Goal: Find specific page/section: Find specific page/section

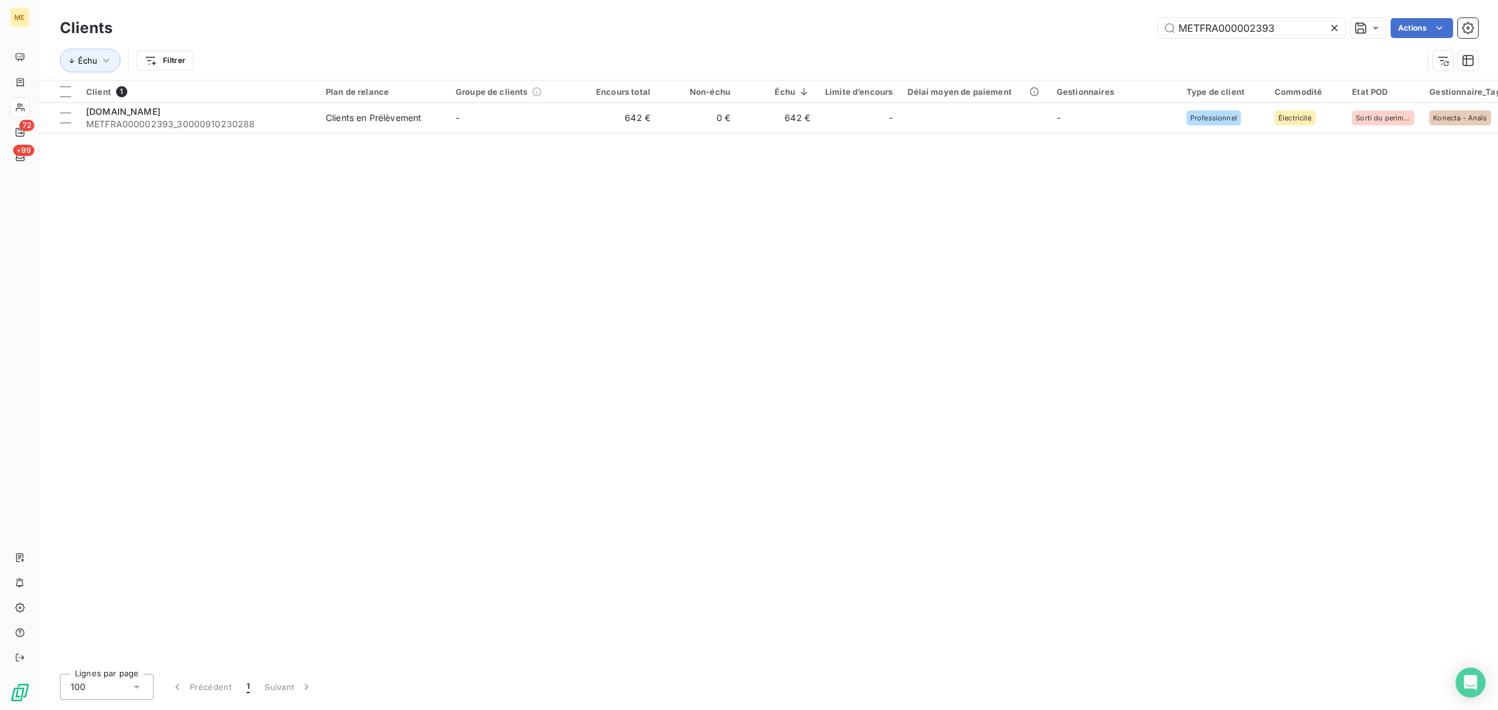
drag, startPoint x: 1305, startPoint y: 27, endPoint x: 1024, endPoint y: 22, distance: 280.3
click at [1034, 22] on div "METFRA000002393 Actions" at bounding box center [802, 28] width 1351 height 20
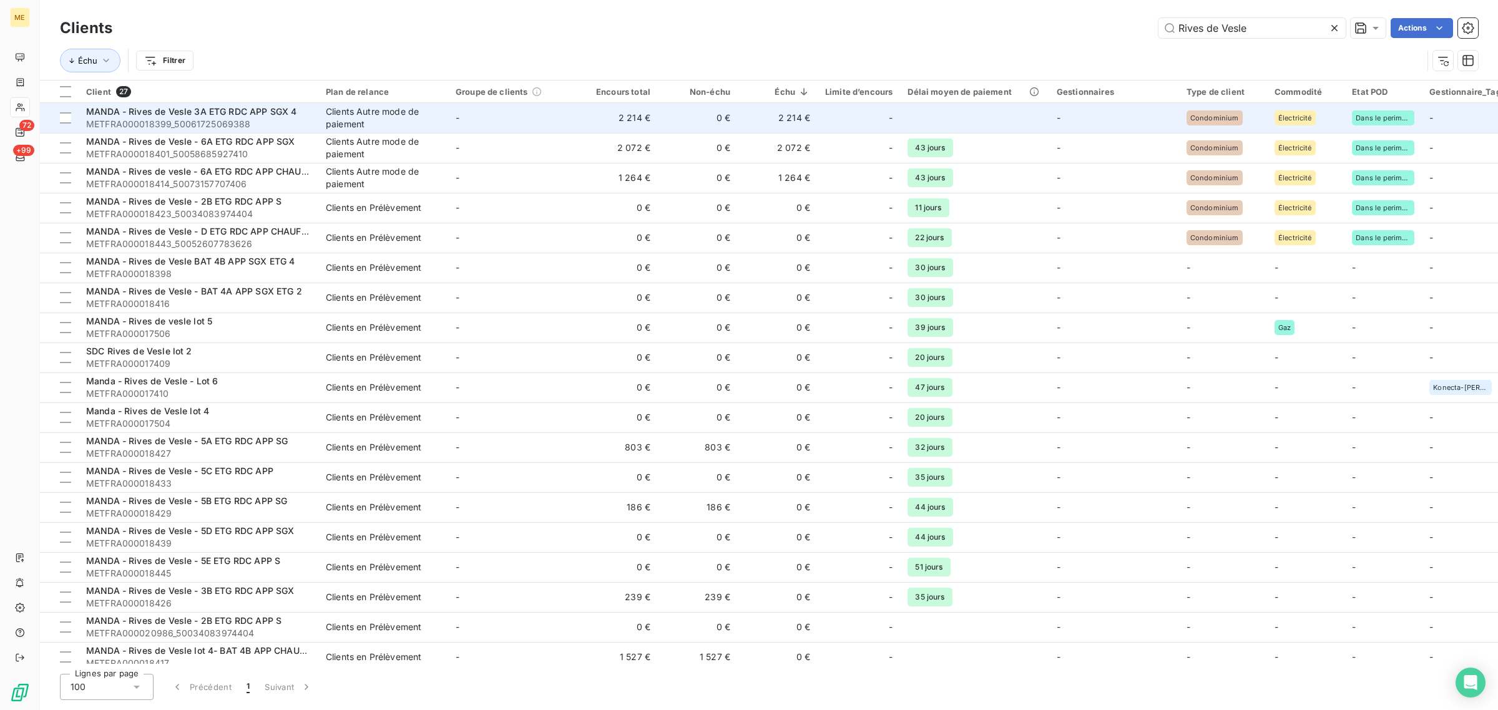
type input "Rives de Vesle"
click at [244, 116] on span "MANDA - Rives de Vesle 3A ETG RDC APP SGX 4" at bounding box center [191, 111] width 210 height 11
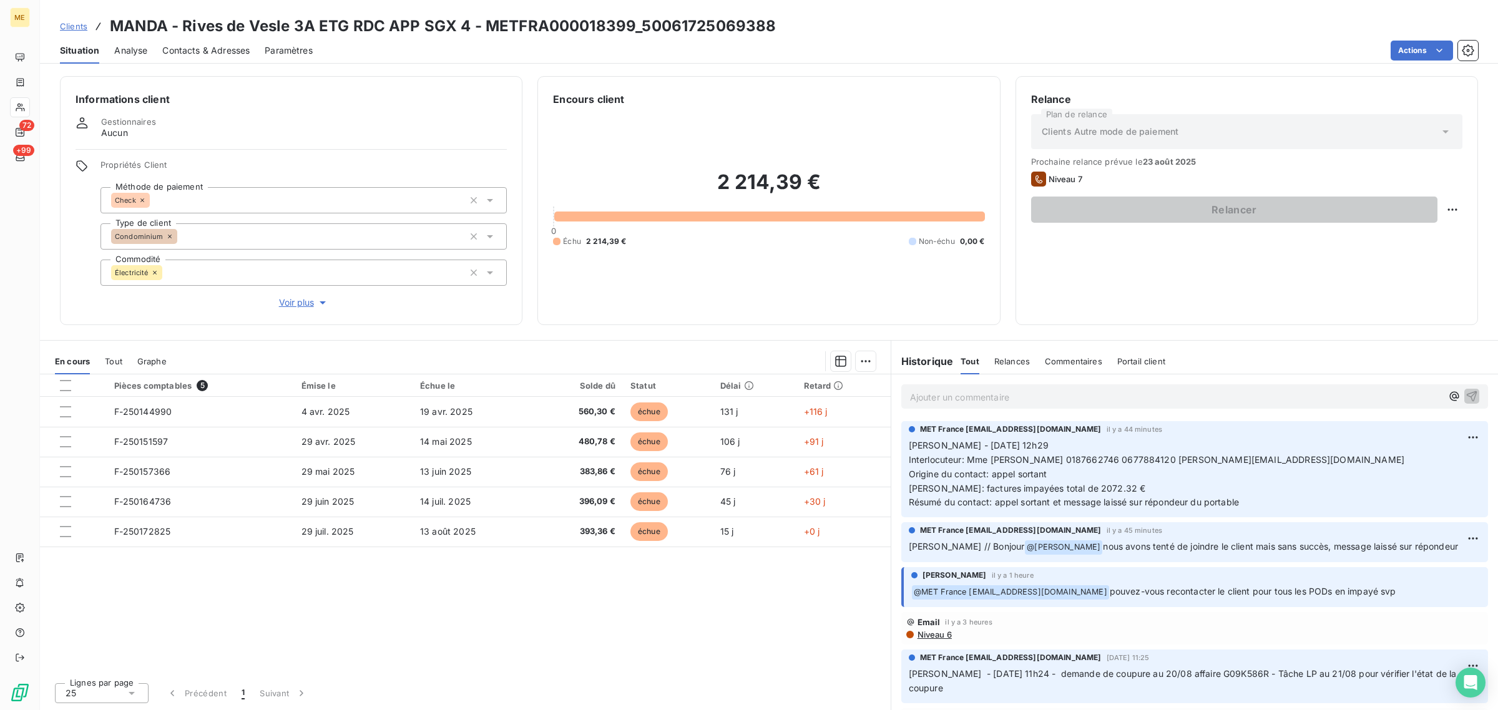
click at [22, 101] on div at bounding box center [20, 107] width 20 height 20
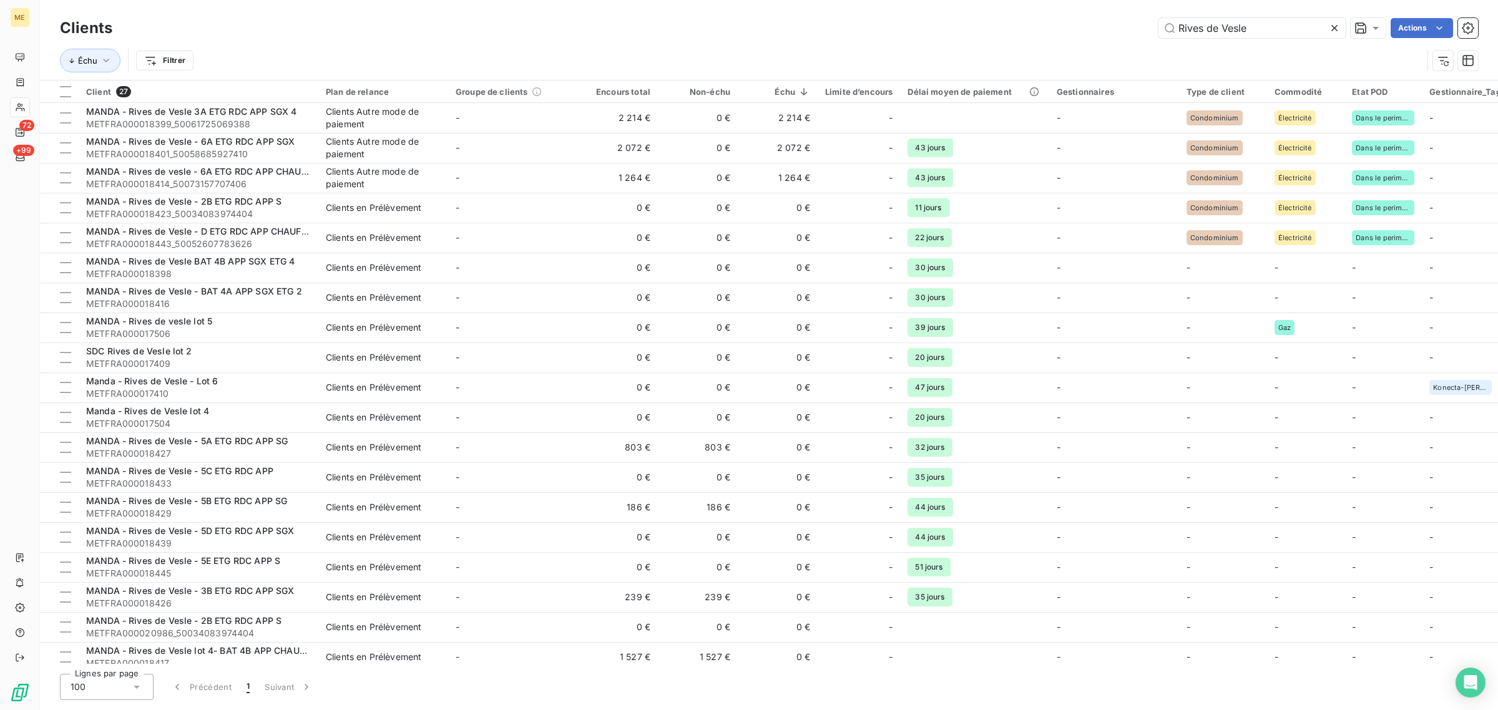
drag, startPoint x: 1302, startPoint y: 29, endPoint x: 997, endPoint y: 45, distance: 305.0
click at [997, 45] on div "Clients Rives de Vesle Actions Échu Filtrer" at bounding box center [769, 47] width 1418 height 65
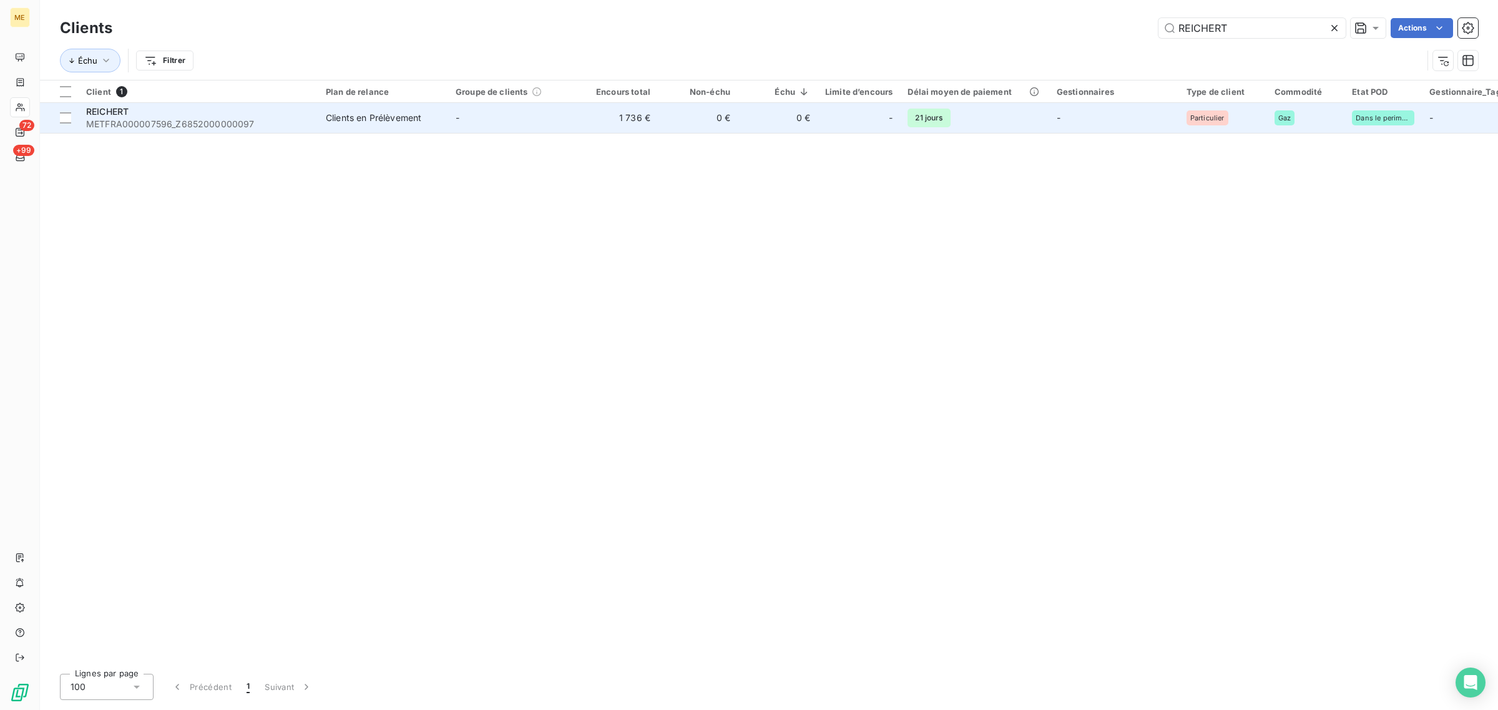
type input "REICHERT"
click at [562, 120] on td "-" at bounding box center [513, 118] width 130 height 30
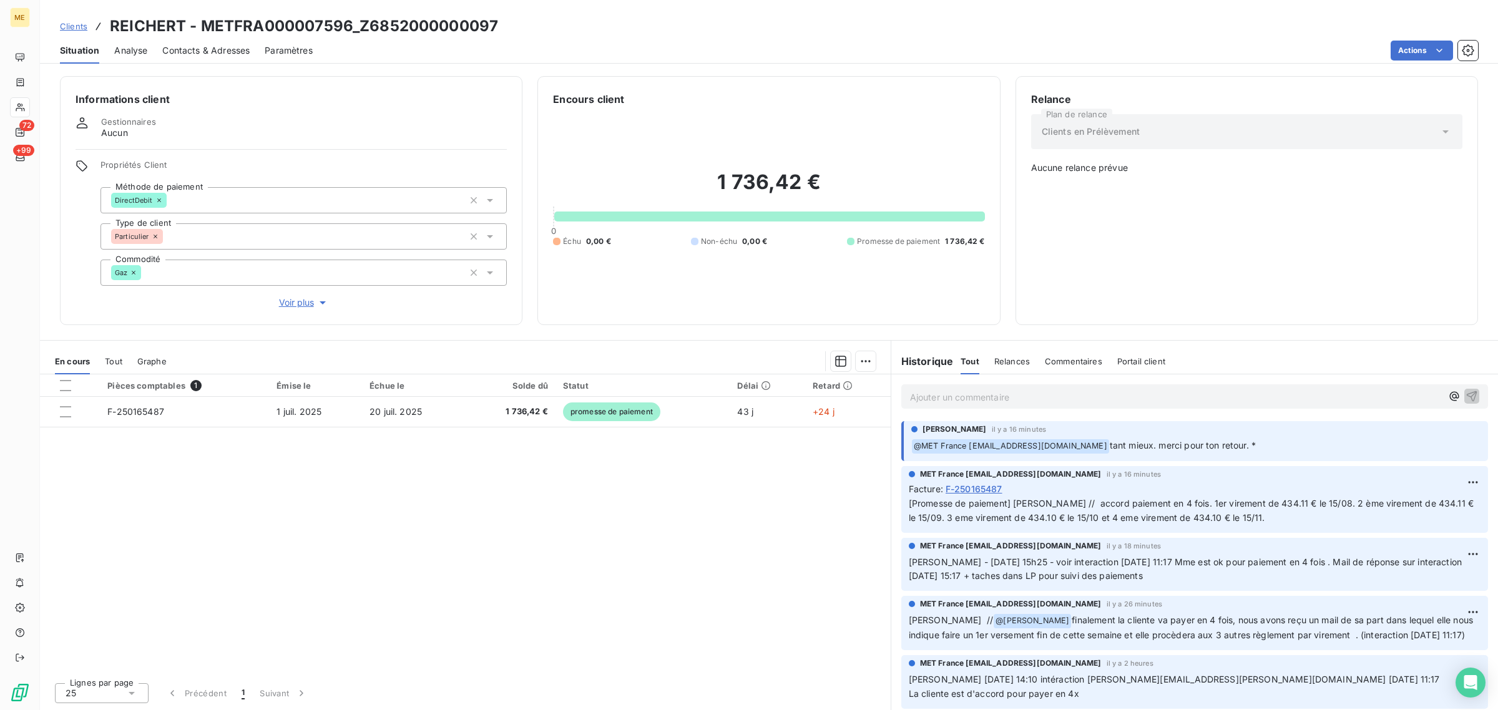
drag, startPoint x: 1119, startPoint y: 446, endPoint x: 1275, endPoint y: 448, distance: 156.1
click at [1275, 448] on p "﻿ @ MET [GEOGRAPHIC_DATA] [EMAIL_ADDRESS][DOMAIN_NAME] tant mieux. merci pour t…" at bounding box center [1195, 446] width 569 height 15
click at [1277, 447] on p "﻿ @ MET [GEOGRAPHIC_DATA] [EMAIL_ADDRESS][DOMAIN_NAME] tant mieux. merci pour t…" at bounding box center [1195, 446] width 569 height 15
drag, startPoint x: 1270, startPoint y: 445, endPoint x: 1118, endPoint y: 453, distance: 152.5
click at [1118, 453] on p "﻿ @ MET [GEOGRAPHIC_DATA] [EMAIL_ADDRESS][DOMAIN_NAME] tant mieux. merci pour t…" at bounding box center [1195, 446] width 569 height 15
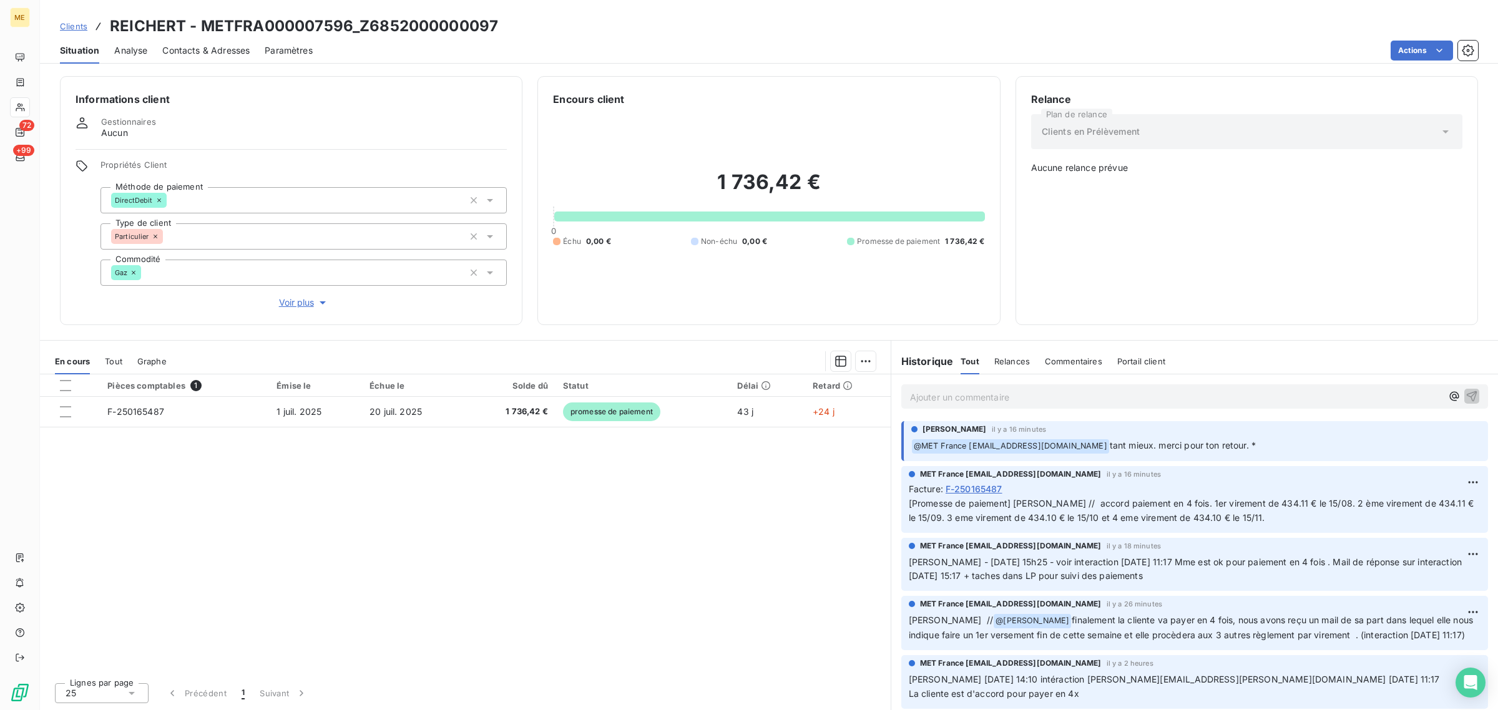
click at [1328, 449] on p "﻿ @ MET [GEOGRAPHIC_DATA] [EMAIL_ADDRESS][DOMAIN_NAME] tant mieux. merci pour t…" at bounding box center [1195, 446] width 569 height 15
click at [429, 532] on div "Pièces comptables 1 Émise le Échue le Solde dû Statut Délai Retard F-250165487 …" at bounding box center [465, 524] width 851 height 298
